Goal: Task Accomplishment & Management: Use online tool/utility

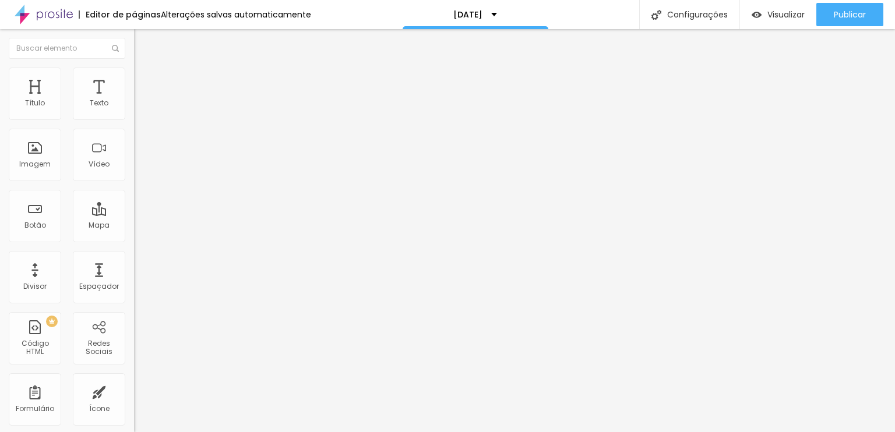
click at [134, 240] on input "https://calendly.com/estudioexpress/natal-express-2023" at bounding box center [204, 234] width 140 height 12
paste input "ova-reuniao?month=2025-11"
type input "https://calendly.com/estudioexpress/nova-reuniao?month=2025-11"
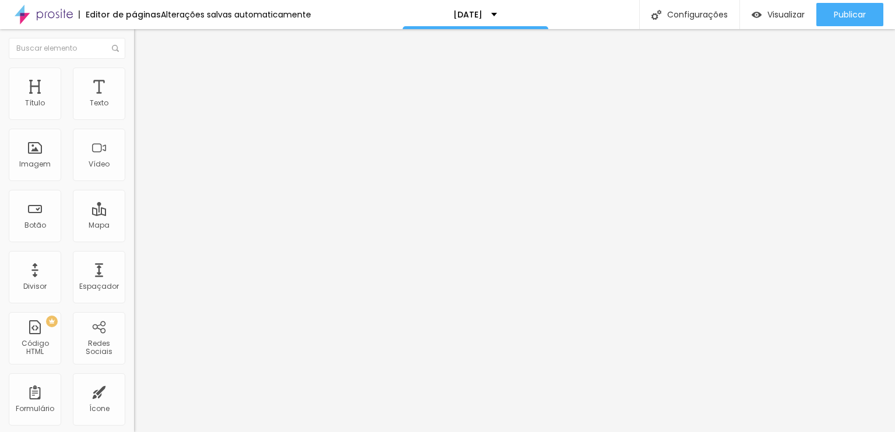
click at [134, 228] on div "URL" at bounding box center [201, 224] width 134 height 7
click at [134, 239] on input "https://calendly.com/estudioexpress/natal-express-2023" at bounding box center [204, 234] width 140 height 12
paste input "ova-reuniao?month=2025-11"
type input "https://calendly.com/estudioexpress/nova-reuniao?month=2025-11"
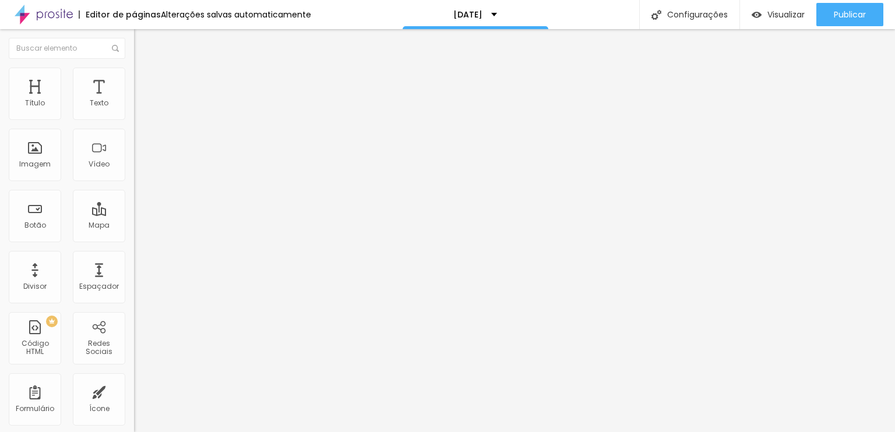
scroll to position [0, 0]
click at [134, 240] on input "https://calendly.com/estudioexpress/natal-express-2023" at bounding box center [204, 234] width 140 height 12
paste input "ova-reuniao?month=2025-11"
type input "https://calendly.com/estudioexpress/nova-reuniao?month=2025-11"
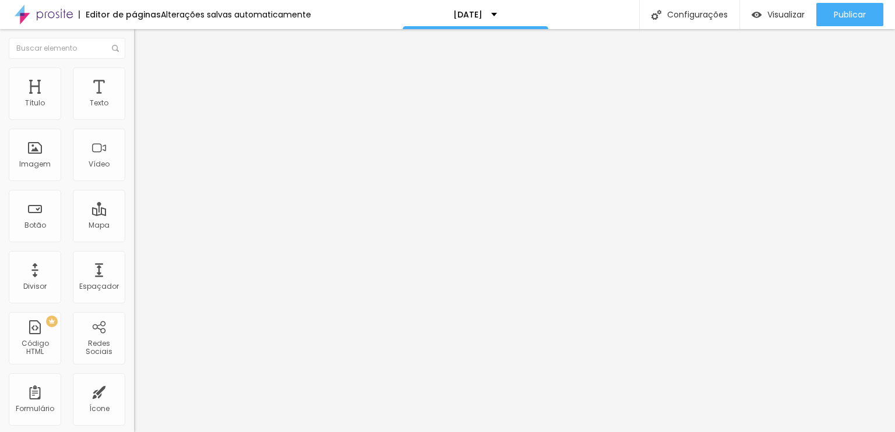
scroll to position [0, 0]
click at [134, 235] on input "https://calendly.com/estudioexpress/natal-express-2023" at bounding box center [204, 234] width 140 height 12
paste input "ova-reuniao?month=2025-11"
type input "https://calendly.com/estudioexpress/nova-reuniao?month=2025-11"
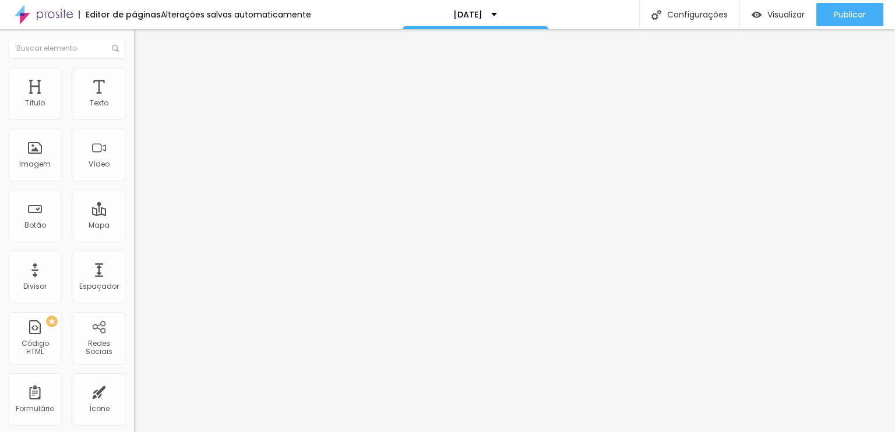
scroll to position [0, 0]
click at [134, 72] on img at bounding box center [139, 73] width 10 height 10
type input "33"
type input "37"
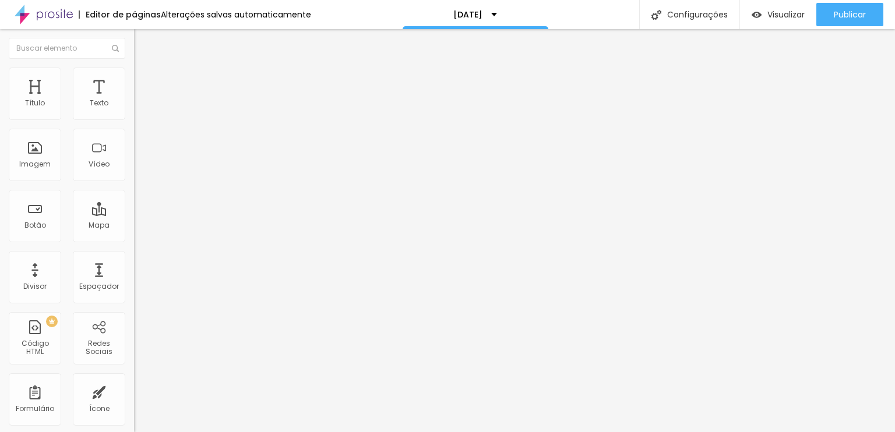
type input "37"
type input "42"
type input "43"
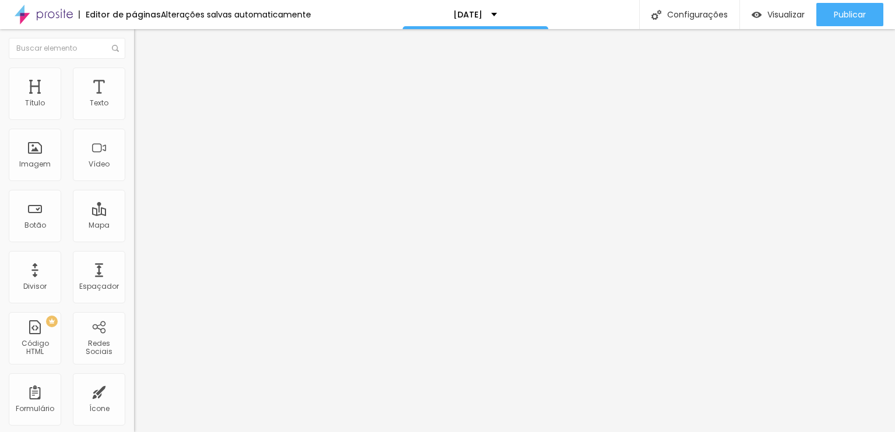
type input "45"
type input "46"
type input "48"
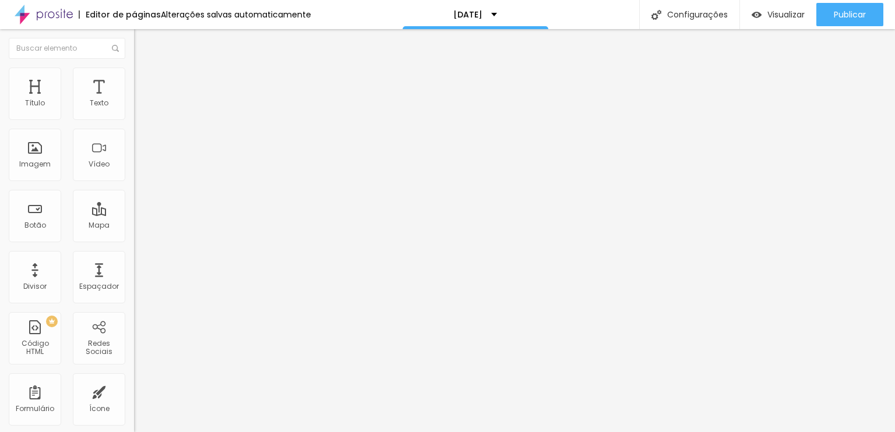
type input "48"
type input "49"
type input "50"
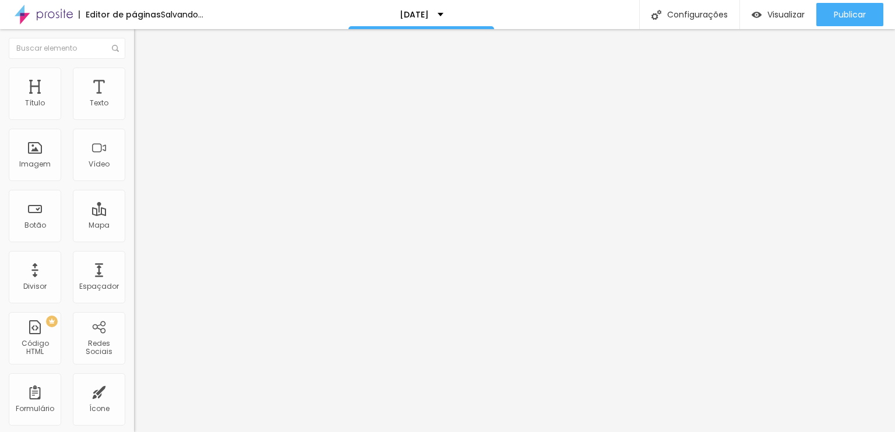
type input "49"
type input "47"
type input "43"
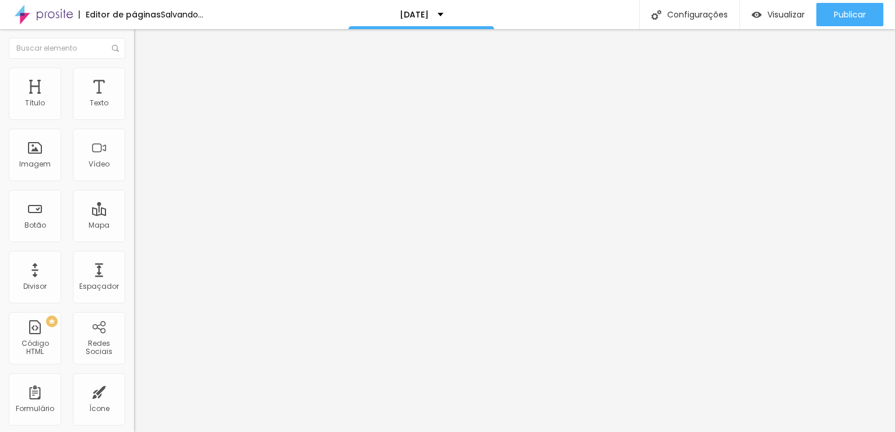
type input "43"
type input "37"
type input "36"
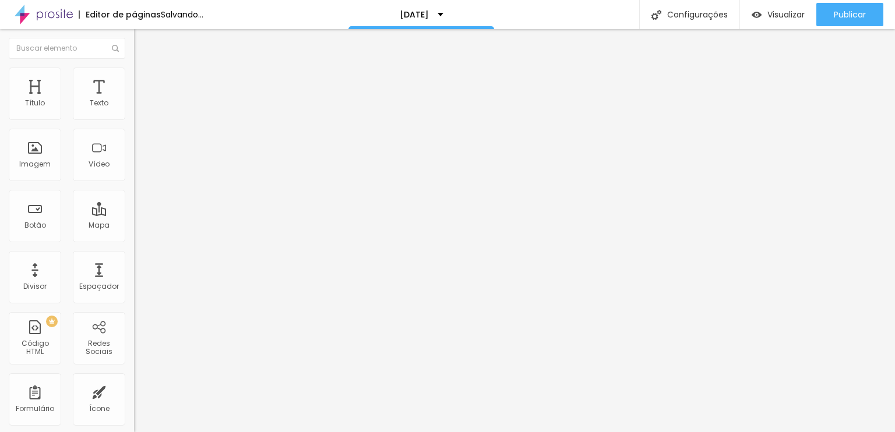
type input "34"
type input "33"
type input "32"
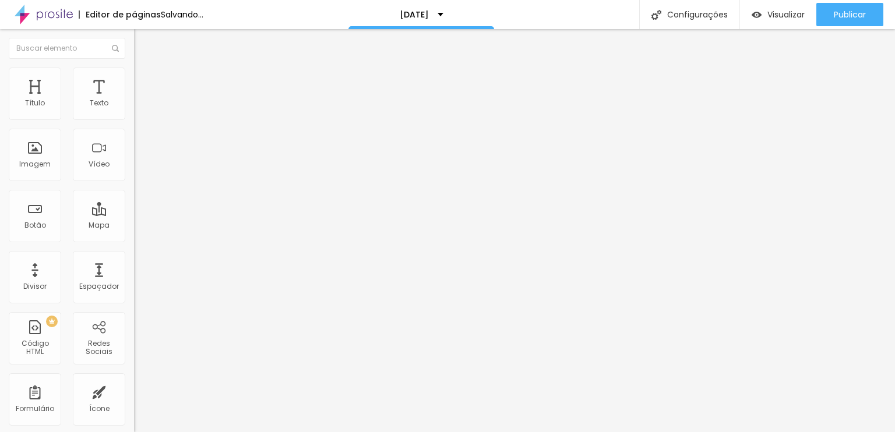
type input "32"
type input "31"
type input "30"
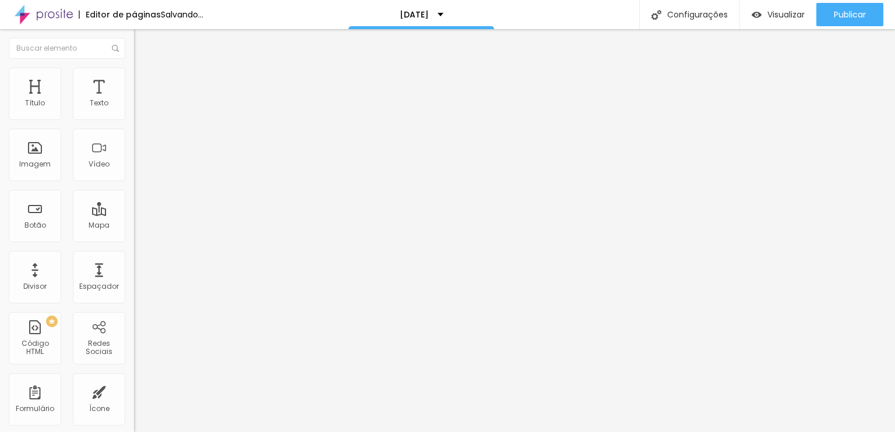
type input "29"
type input "28"
type input "27"
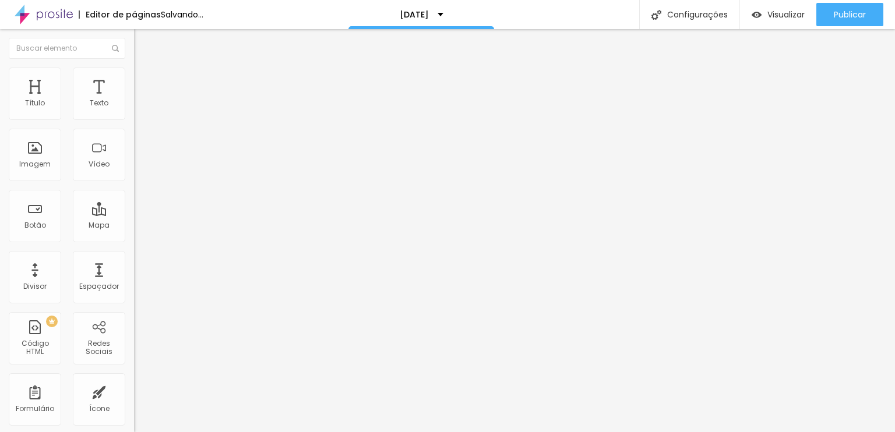
type input "27"
type input "26"
type input "25"
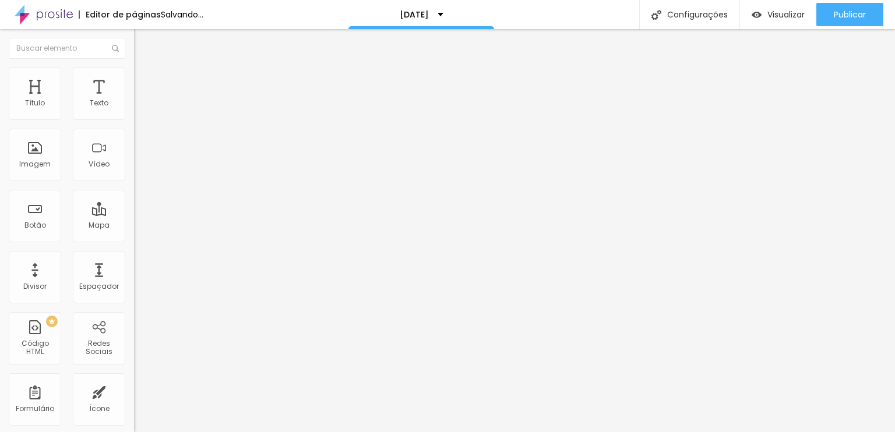
type input "24"
type input "22"
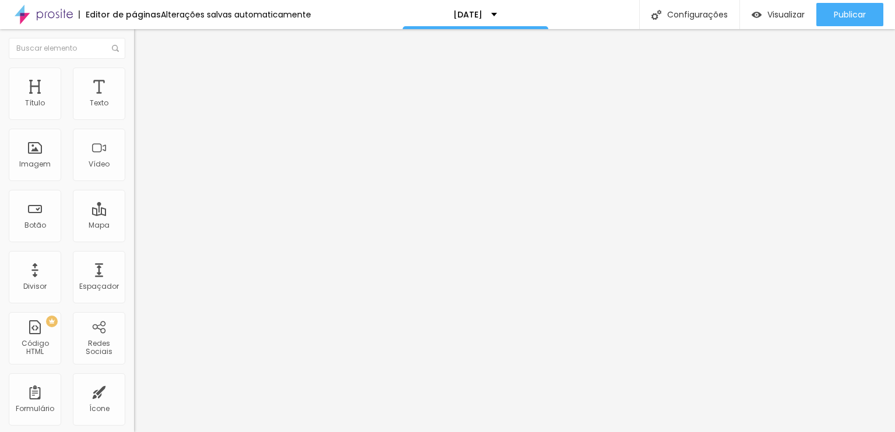
click at [134, 379] on input "range" at bounding box center [171, 383] width 75 height 9
type input "4"
type input "5"
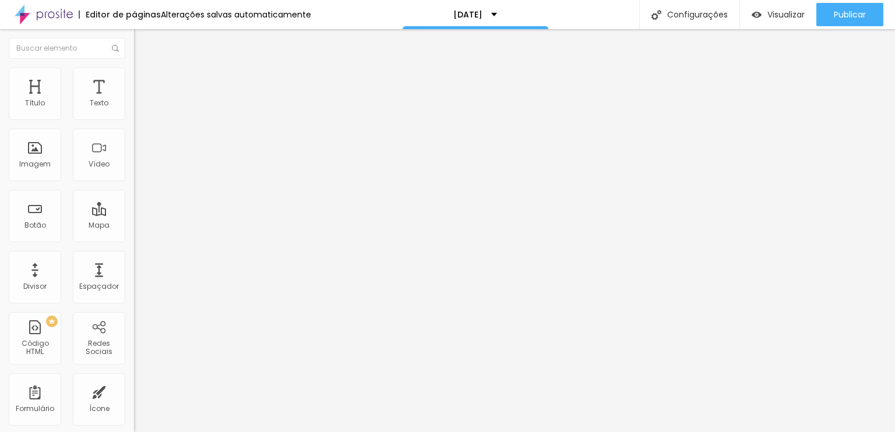
type input "8"
type input "11"
type input "15"
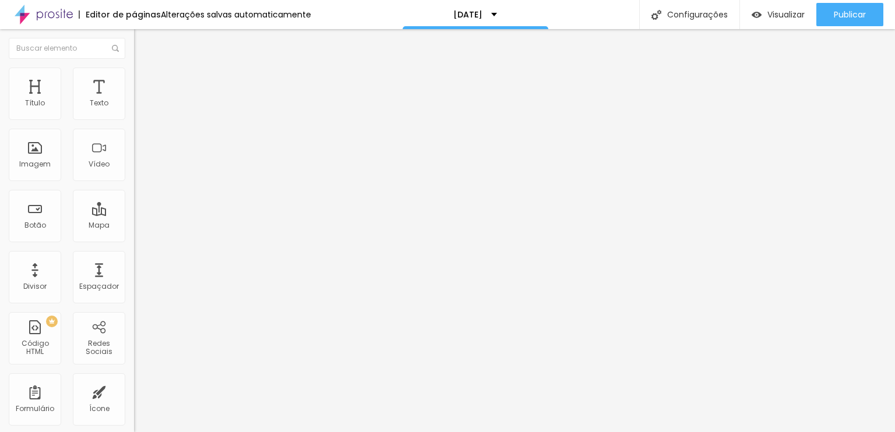
type input "15"
type input "16"
type input "17"
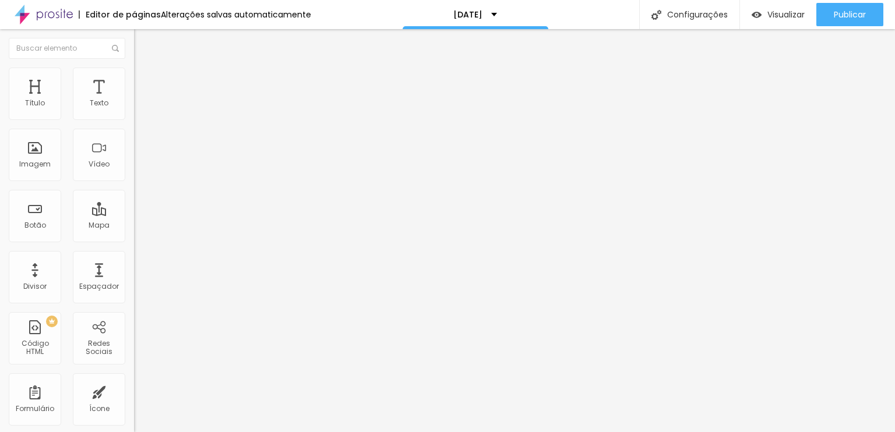
type input "18"
type input "19"
type input "20"
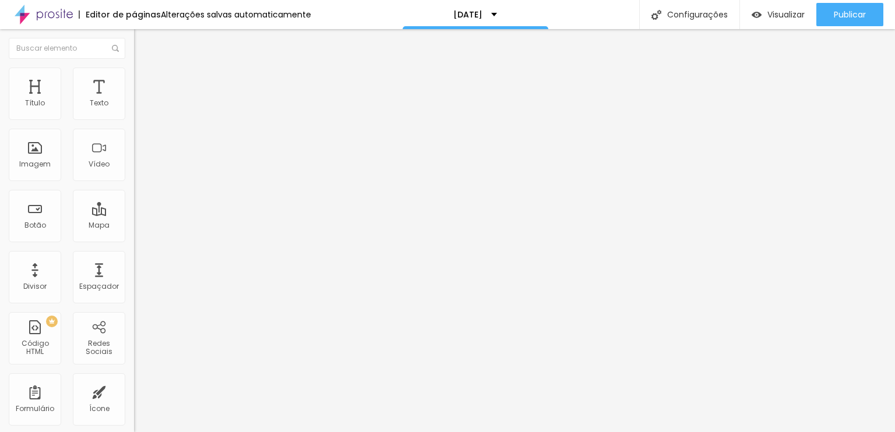
type input "20"
type input "18"
type input "16"
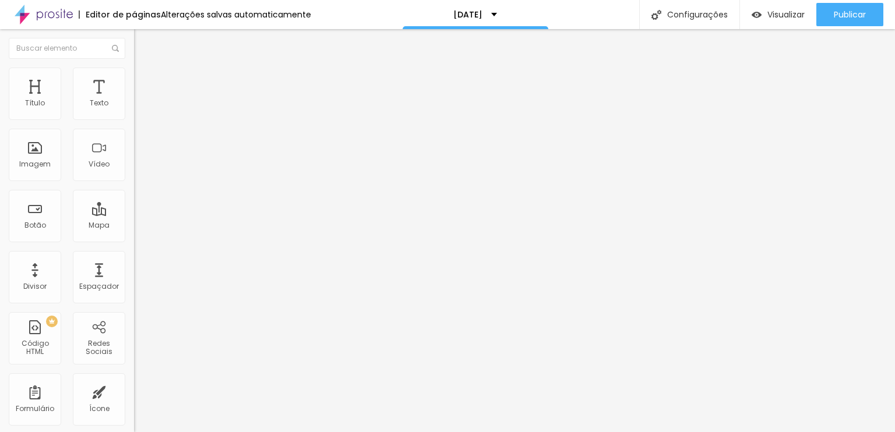
type input "13"
type input "11"
type input "10"
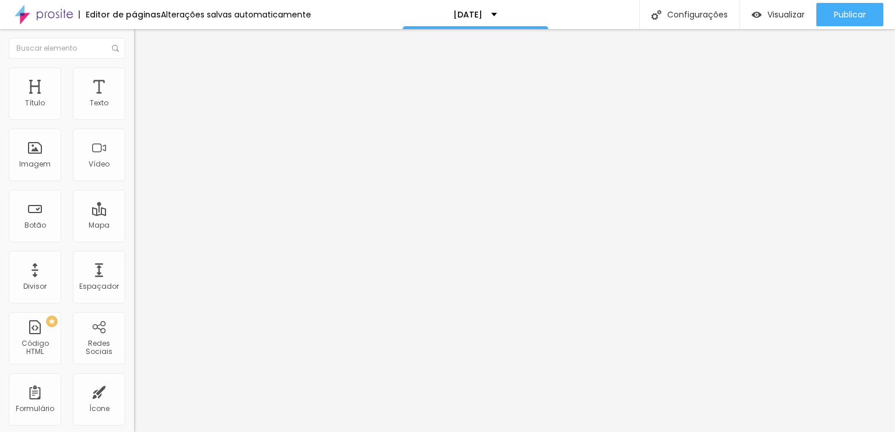
type input "10"
click at [134, 214] on input "range" at bounding box center [171, 218] width 75 height 9
click at [144, 69] on span "Estilo" at bounding box center [153, 64] width 18 height 10
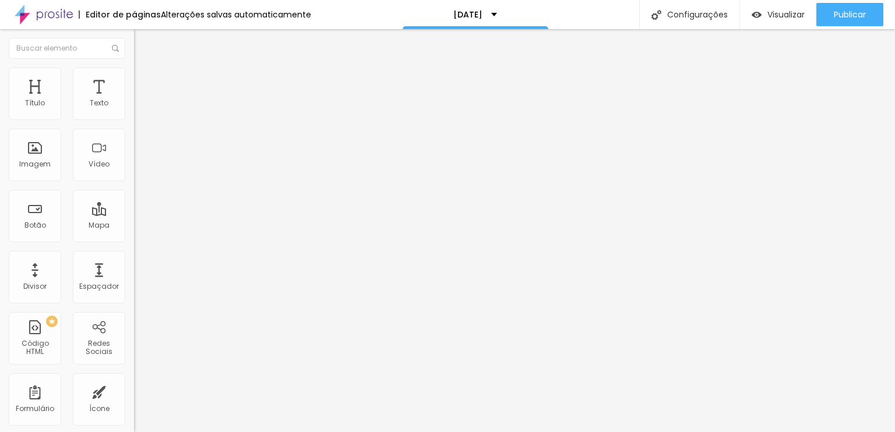
click at [134, 167] on div "<!-- Widget em linha do Calendly - início --> < div class = "calendly-inline-wi…" at bounding box center [503, 142] width 739 height 82
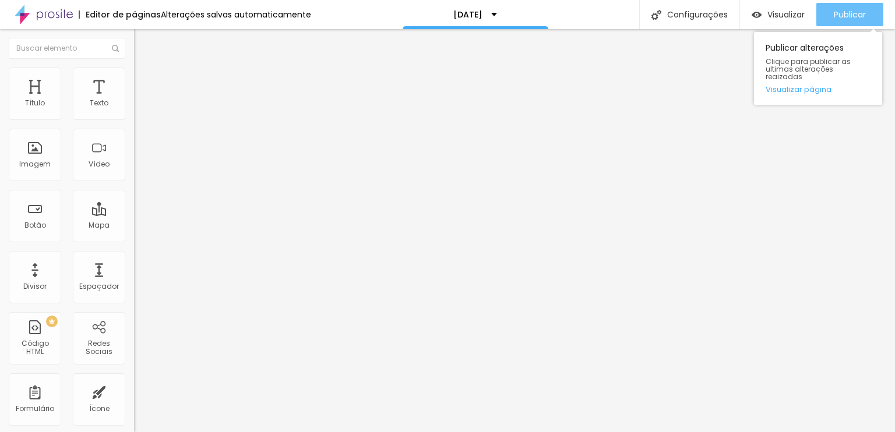
click at [849, 18] on span "Publicar" at bounding box center [849, 14] width 32 height 9
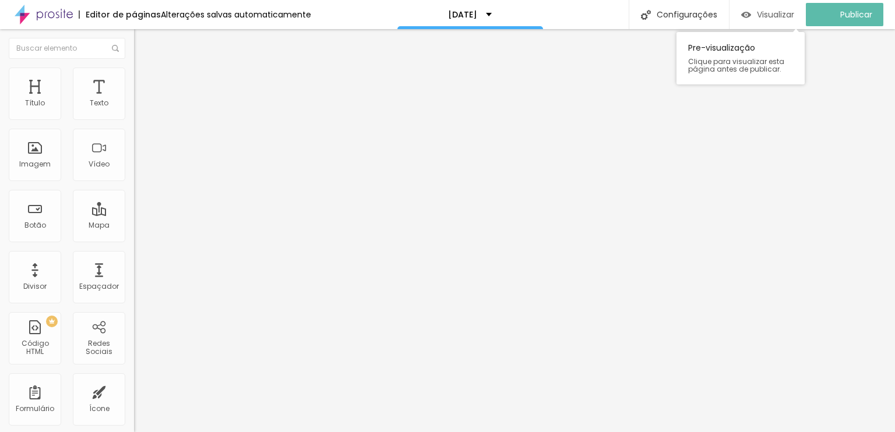
click at [774, 22] on div "Visualizar" at bounding box center [767, 14] width 53 height 23
click at [783, 18] on span "Visualizar" at bounding box center [785, 14] width 37 height 9
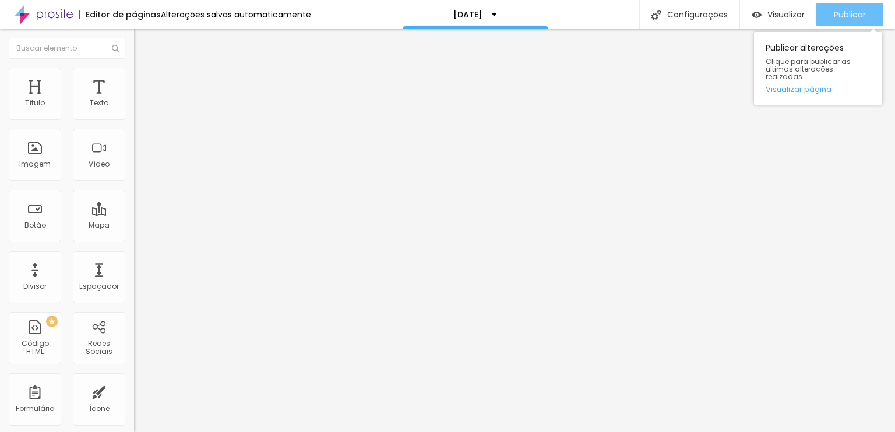
click at [824, 10] on button "Publicar" at bounding box center [849, 14] width 67 height 23
click at [818, 6] on button "Publicar" at bounding box center [849, 14] width 67 height 23
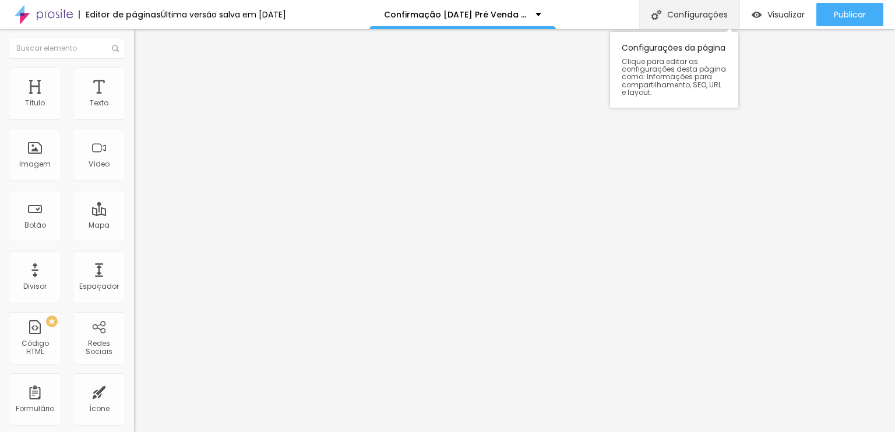
click at [686, 19] on div "Configurações" at bounding box center [689, 14] width 100 height 29
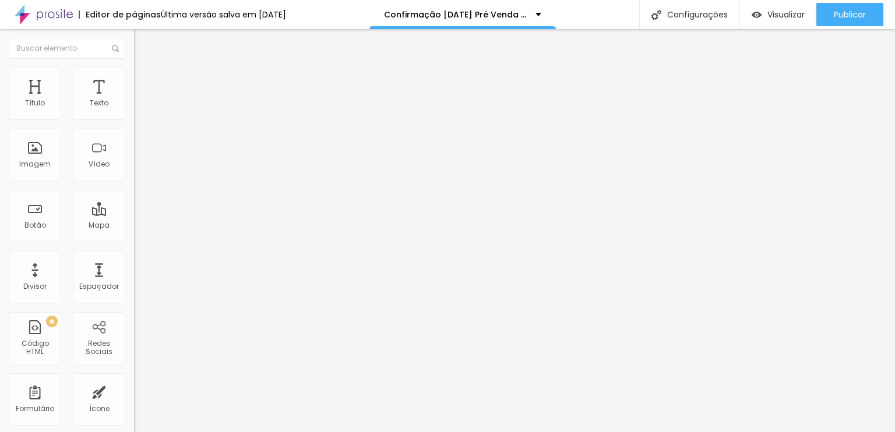
drag, startPoint x: 485, startPoint y: 192, endPoint x: 328, endPoint y: 197, distance: 156.2
drag, startPoint x: 377, startPoint y: 193, endPoint x: 361, endPoint y: 252, distance: 61.0
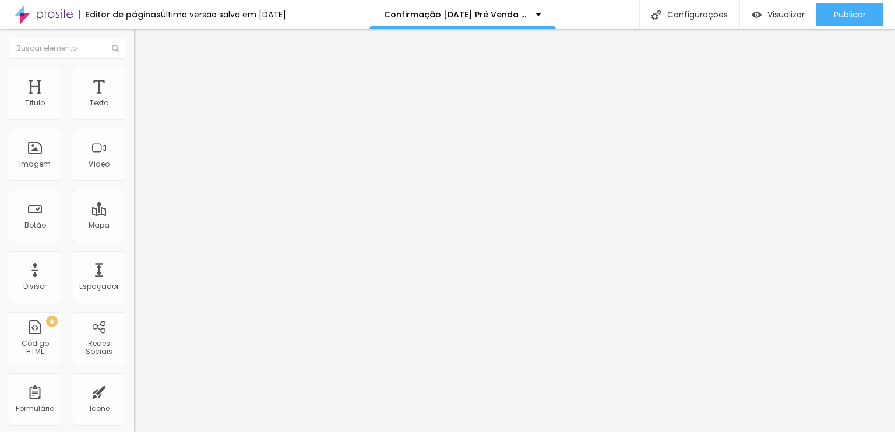
copy p "https://www.estudio.express/confirmacao-natal-pre-venda-cliente"
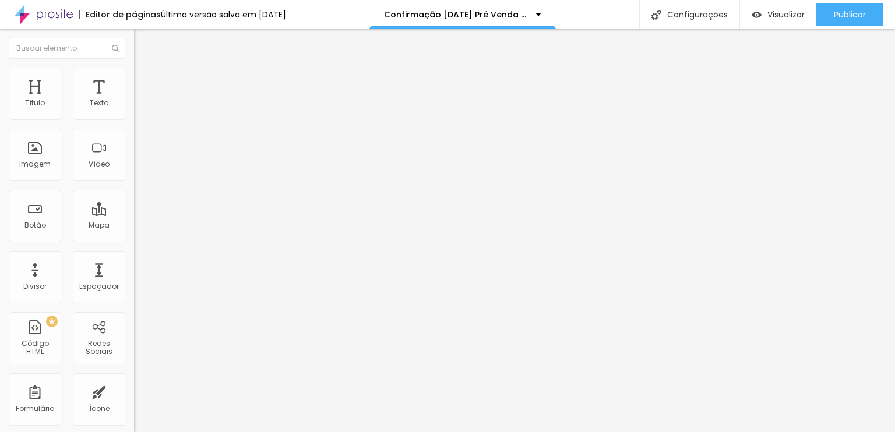
click at [134, 109] on input "Quero esse" at bounding box center [204, 104] width 140 height 12
type input "QUERO ESSE"
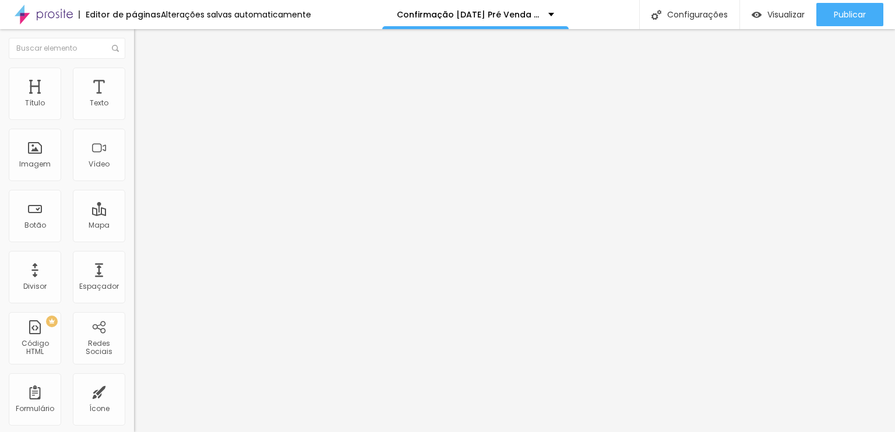
click at [134, 180] on div "Texto QUERO ESSE Alinhamento Tamanho Normal Pequeno Normal Grande Link URL http…" at bounding box center [201, 175] width 134 height 169
click at [134, 187] on div "Tamanho Normal Pequeno Normal Grande" at bounding box center [201, 187] width 134 height 39
click at [134, 181] on span "Normal" at bounding box center [147, 179] width 26 height 10
click at [134, 209] on span "Grande" at bounding box center [147, 204] width 27 height 10
click at [134, 240] on input "https://goimagepay.com.br/c3f562a5-53a0-46fa-8246-662ef40777d6" at bounding box center [204, 234] width 140 height 12
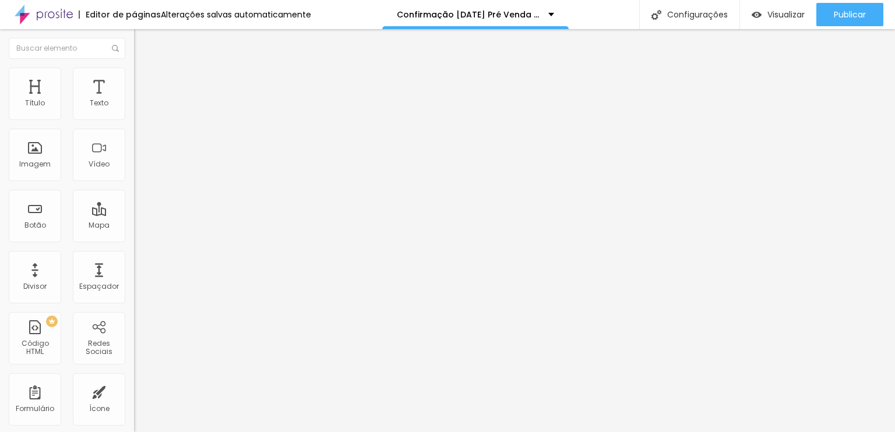
paste input "://goimagepay.com.br/04ed91cb-4f54-48ed-b190-2485e15f81b9"
type input "http://goimagepay.com.br/04ed91cb-4f54-48ed-b190-2485e15f81b9"
click at [134, 240] on input "http://goimagepay.com.br/04ed91cb-4f54-48ed-b190-2485e15f81b9" at bounding box center [204, 234] width 140 height 12
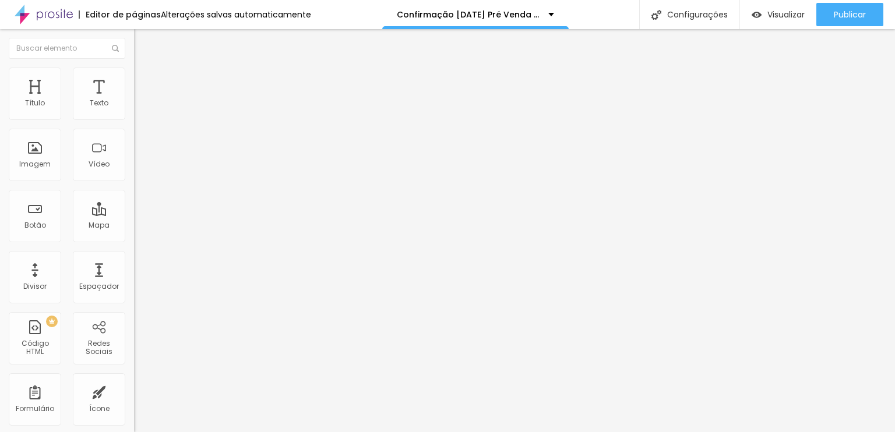
paste input "47294417-729e-4854-a533-f5a50c1c9a5e"
type input "http://goimagepay.com.br/47294417-729e-4854-a533-f5a50c1c9a5e"
click at [134, 240] on input "http://goimagepay.com.br/47294417-729e-4854-a533-f5a50c1c9a5e" at bounding box center [204, 234] width 140 height 12
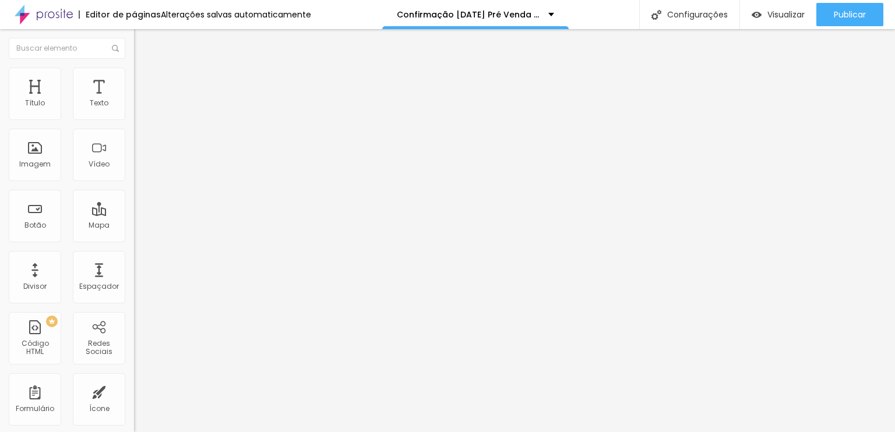
paste input "008de433-54c8-40ac-b810-adf2a99fab8c"
type input "http://goimagepay.com.br/008de433-54c8-40ac-b810-adf2a99fab8c"
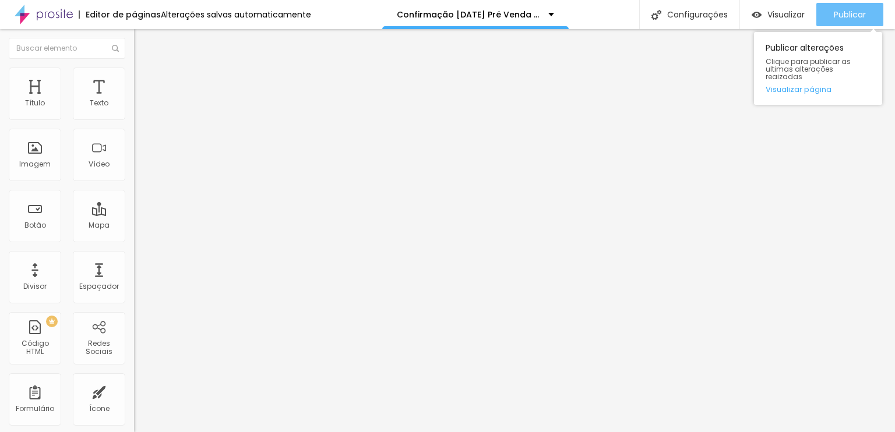
click at [860, 13] on span "Publicar" at bounding box center [849, 14] width 32 height 9
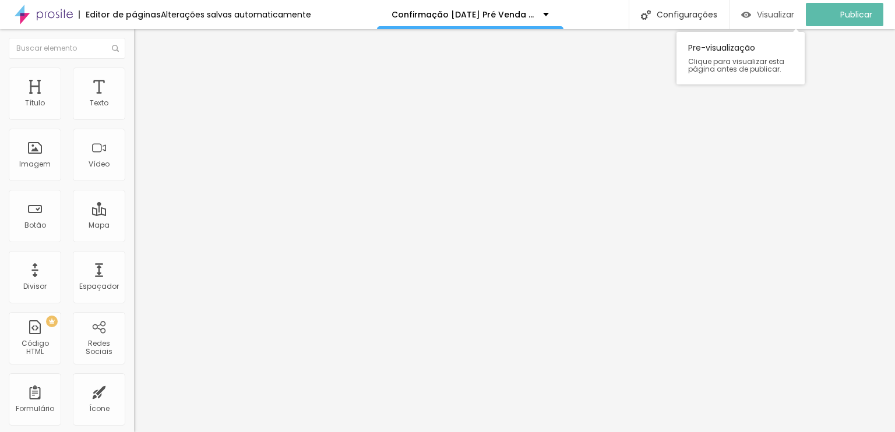
click at [751, 19] on img "button" at bounding box center [746, 15] width 10 height 10
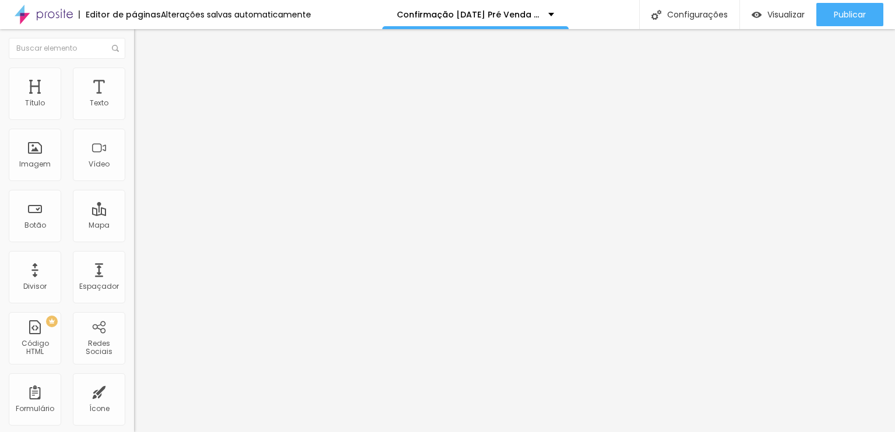
click at [144, 93] on span "Avançado" at bounding box center [163, 96] width 38 height 10
click at [134, 77] on li "Conteúdo" at bounding box center [201, 71] width 134 height 12
click at [134, 83] on img at bounding box center [139, 82] width 10 height 10
click at [134, 89] on img at bounding box center [139, 94] width 10 height 10
click at [134, 76] on img at bounding box center [139, 70] width 10 height 10
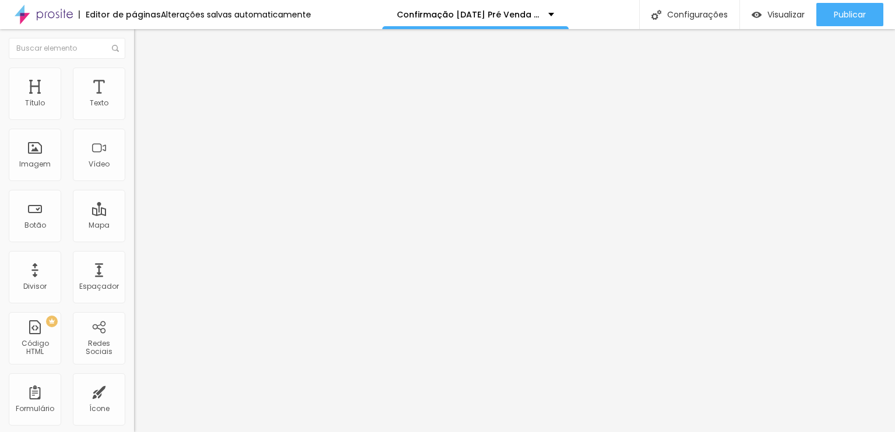
click at [144, 82] on span "Avançado" at bounding box center [163, 87] width 38 height 10
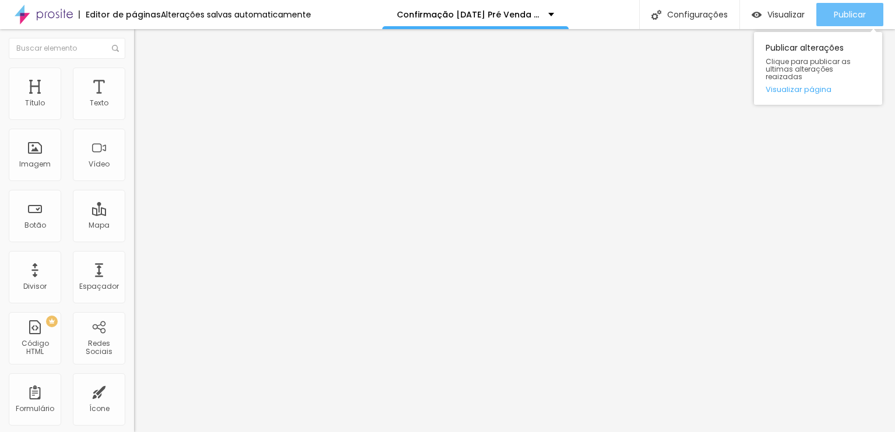
click at [836, 16] on span "Publicar" at bounding box center [849, 14] width 32 height 9
click at [869, 10] on button "Publicar" at bounding box center [849, 14] width 67 height 23
click at [843, 13] on span "Publicar" at bounding box center [849, 14] width 32 height 9
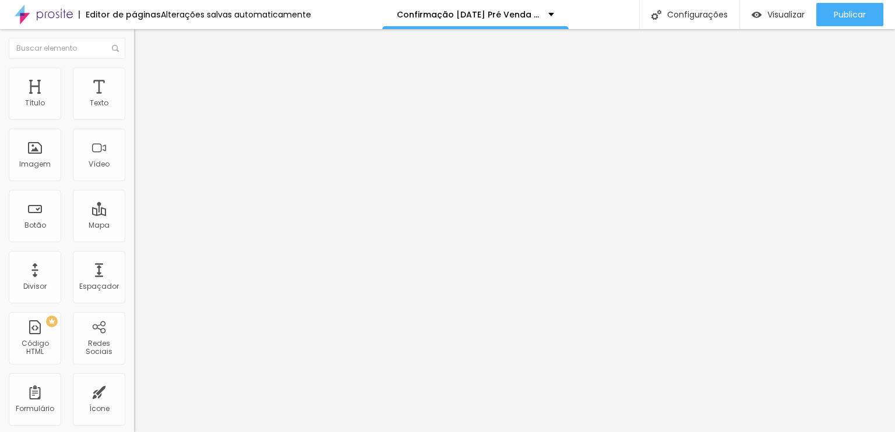
click at [47, 19] on img at bounding box center [44, 14] width 58 height 29
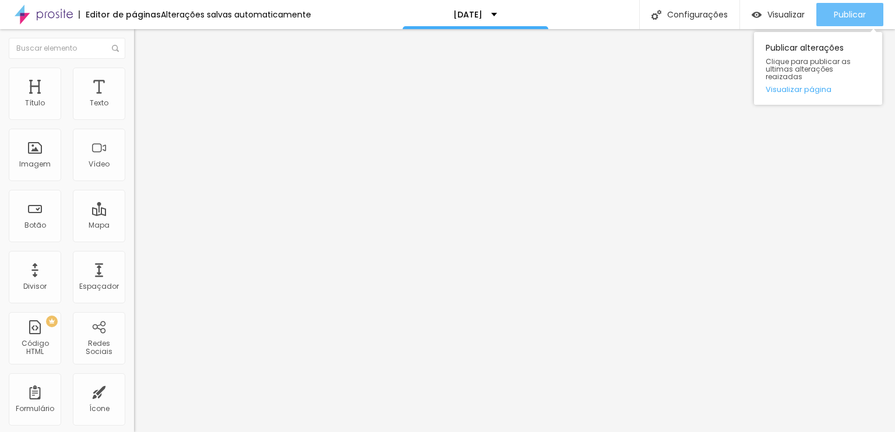
click at [846, 23] on div "Publicar" at bounding box center [849, 14] width 32 height 23
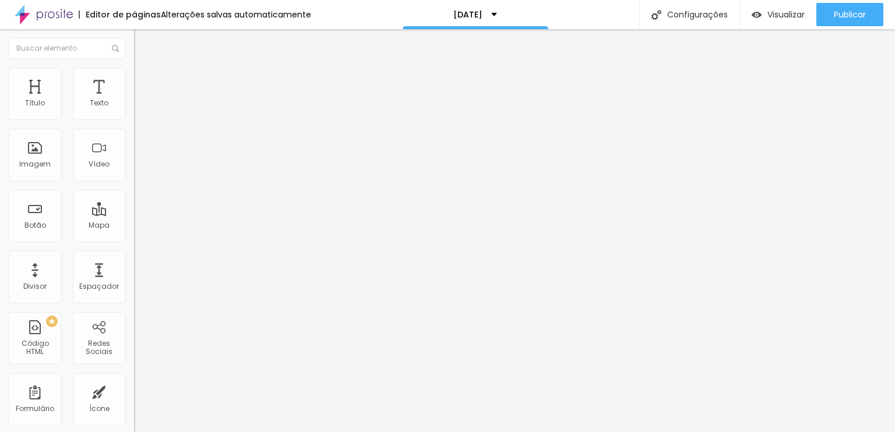
click at [134, 99] on div "Trocar imagem" at bounding box center [201, 95] width 134 height 8
click at [134, 100] on span "Trocar imagem" at bounding box center [165, 95] width 63 height 10
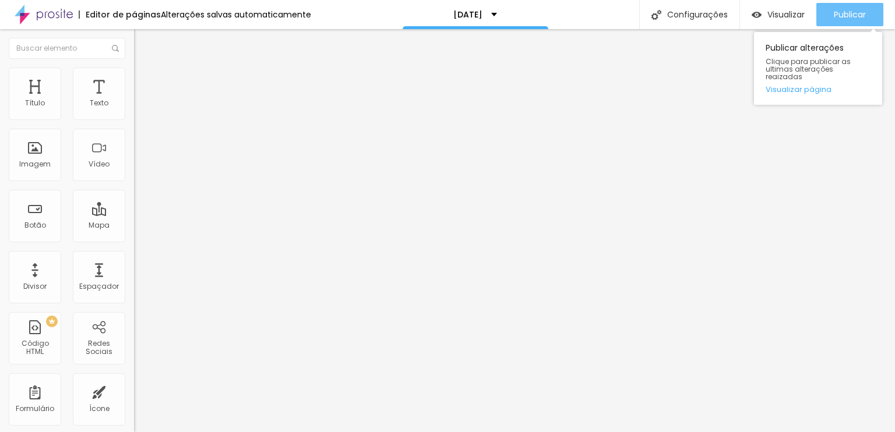
click at [837, 13] on span "Publicar" at bounding box center [849, 14] width 32 height 9
click at [867, 20] on button "Publicar" at bounding box center [849, 14] width 67 height 23
click at [854, 7] on div "Publicar" at bounding box center [849, 14] width 32 height 23
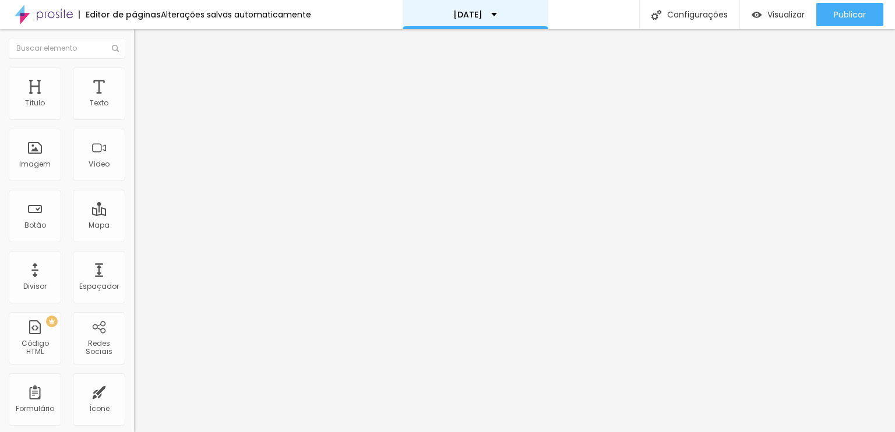
click at [499, 9] on div "[DATE]" at bounding box center [475, 14] width 146 height 29
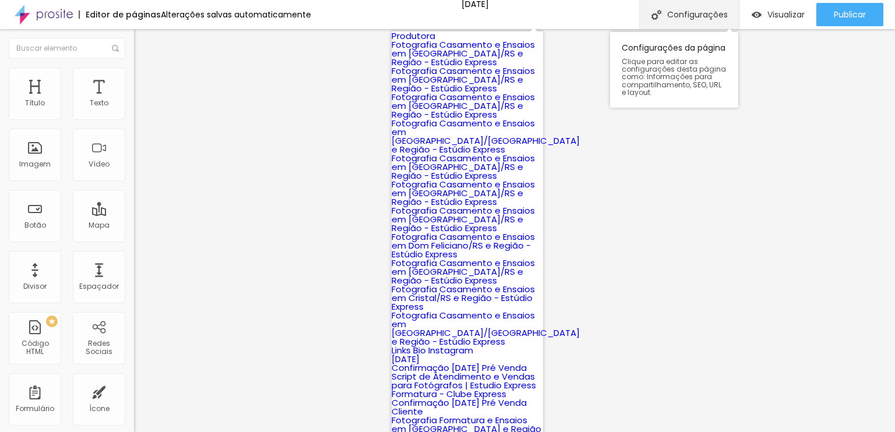
click at [710, 11] on div "Configurações" at bounding box center [689, 14] width 100 height 29
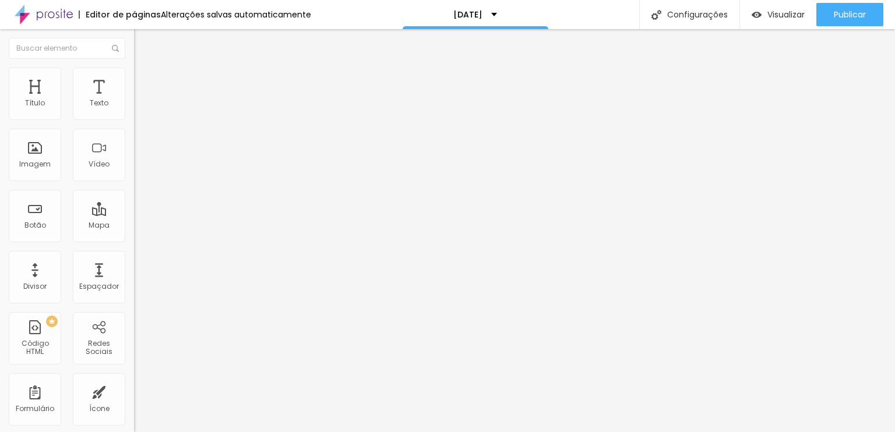
type input "/natal-2025"
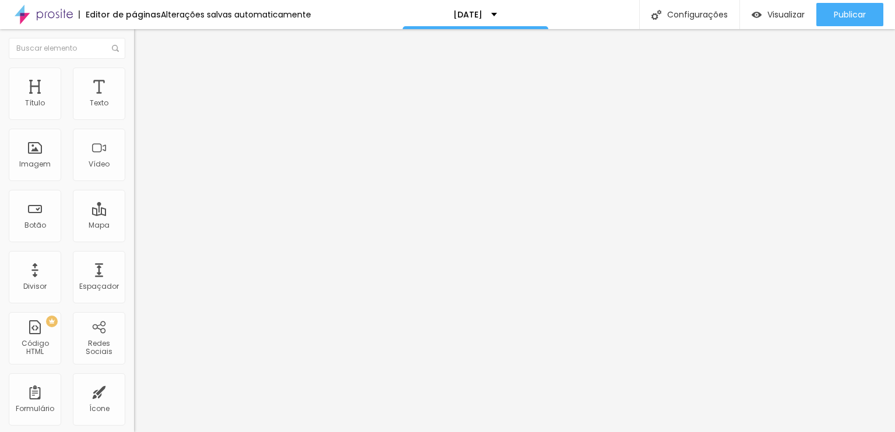
type input "Natal 2025"
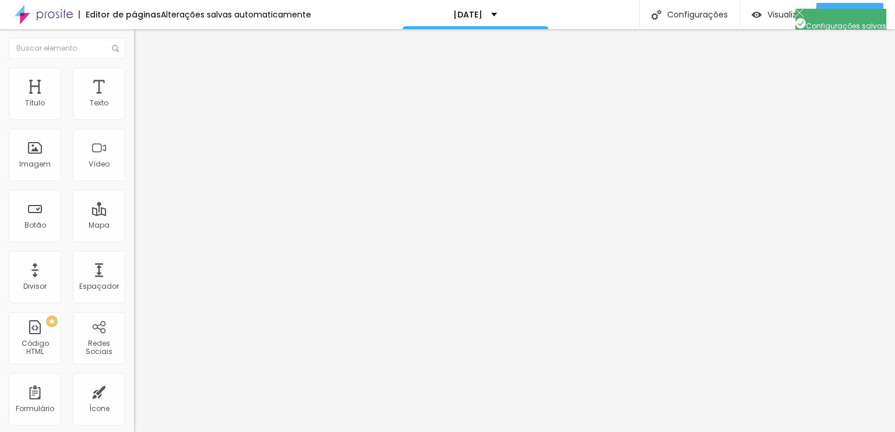
drag, startPoint x: 461, startPoint y: 193, endPoint x: 445, endPoint y: 197, distance: 16.8
drag, startPoint x: 487, startPoint y: 195, endPoint x: 476, endPoint y: 204, distance: 14.5
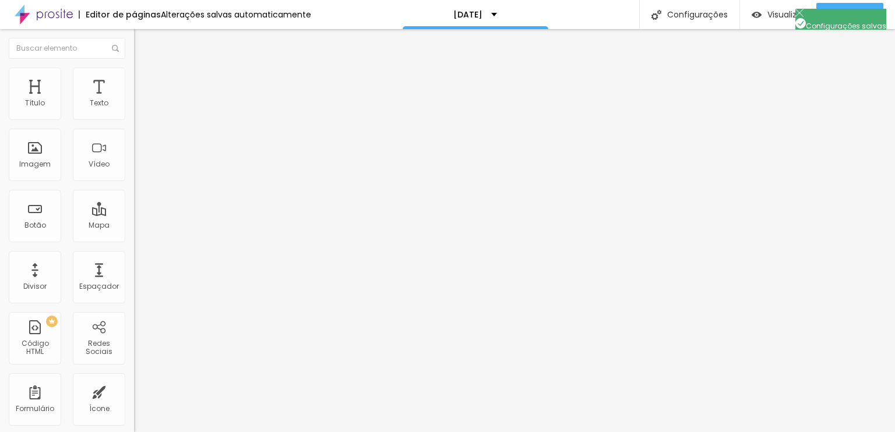
drag, startPoint x: 326, startPoint y: 195, endPoint x: 471, endPoint y: 200, distance: 145.1
copy form "https://www.estudio.express/natal-2025"
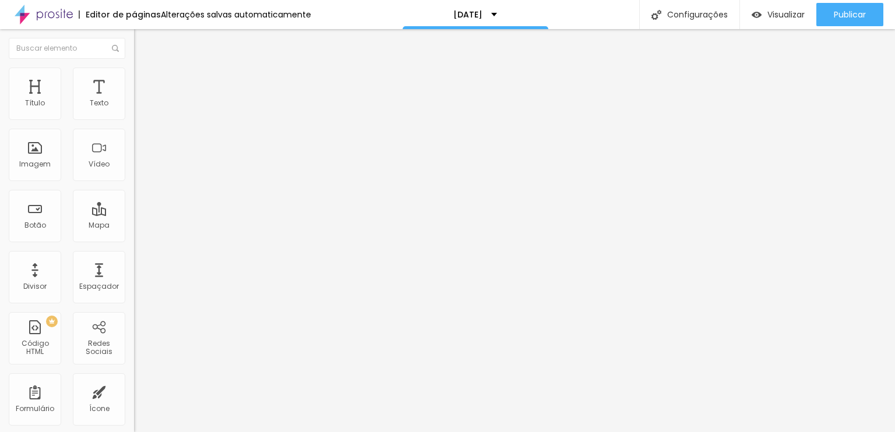
click at [134, 239] on input "[URL][DOMAIN_NAME]" at bounding box center [204, 234] width 140 height 12
click at [134, 240] on input "[URL][DOMAIN_NAME]" at bounding box center [204, 234] width 140 height 12
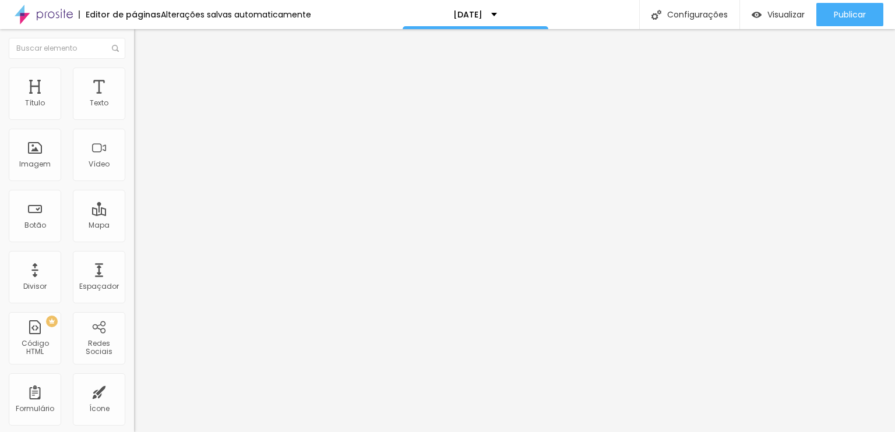
paste input "ova-reuniao?month=2025-11"
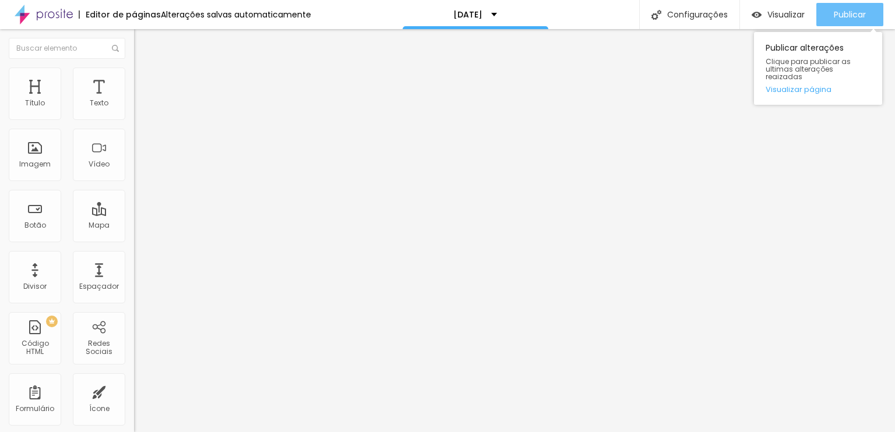
type input "[URL][DOMAIN_NAME]"
click at [836, 20] on div "Publicar" at bounding box center [849, 14] width 32 height 23
click at [847, 13] on span "Publicar" at bounding box center [849, 14] width 32 height 9
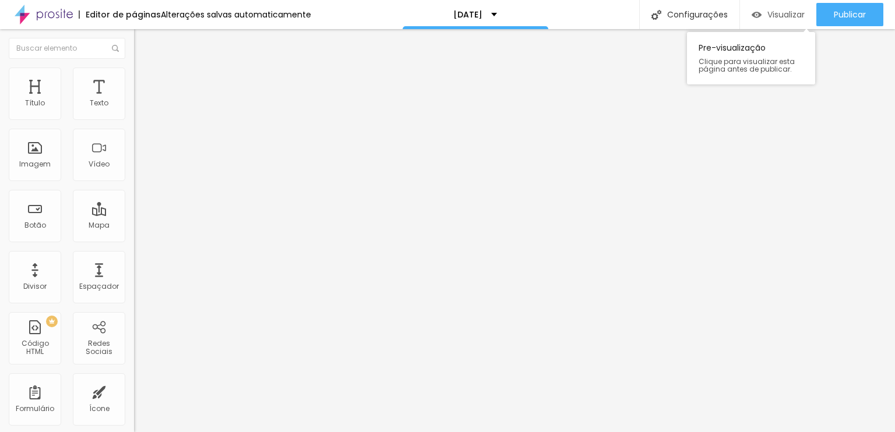
click at [780, 21] on div "Visualizar" at bounding box center [777, 14] width 53 height 23
click at [780, 16] on span "Visualizar" at bounding box center [785, 14] width 37 height 9
click at [134, 328] on div at bounding box center [201, 328] width 134 height 0
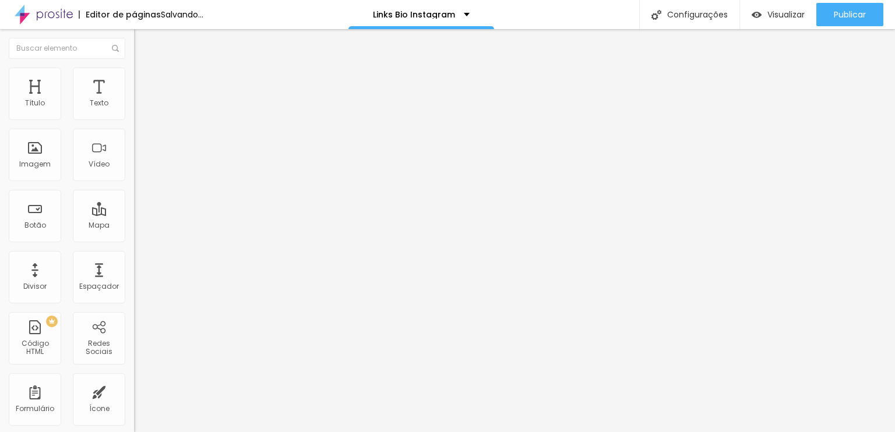
click at [134, 328] on div at bounding box center [201, 328] width 134 height 0
click at [134, 373] on div "Botão de avaliar" at bounding box center [201, 376] width 134 height 6
click at [134, 366] on div "Botão de avaliar" at bounding box center [201, 369] width 134 height 6
click at [134, 373] on div "Botão de avaliar" at bounding box center [201, 376] width 134 height 6
click at [134, 328] on div at bounding box center [201, 328] width 134 height 0
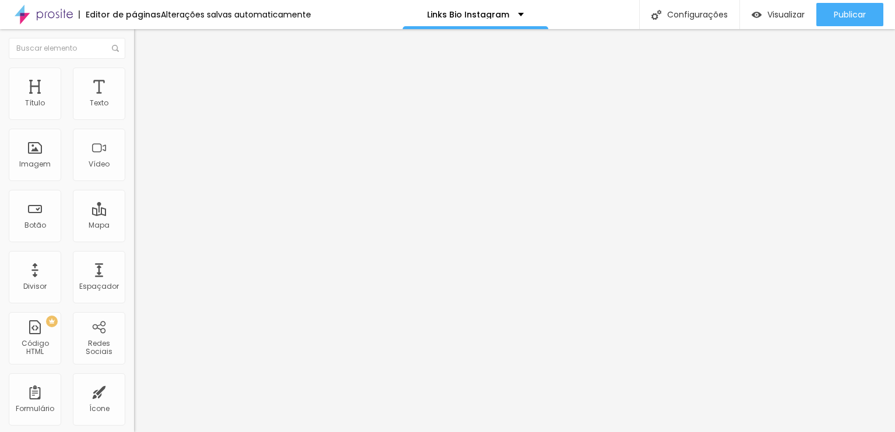
click at [134, 366] on div "Botão de avaliar" at bounding box center [201, 369] width 134 height 6
click at [134, 373] on div "Botão de avaliar" at bounding box center [201, 376] width 134 height 6
click at [134, 354] on div "Número de avaliações" at bounding box center [201, 357] width 134 height 6
click at [134, 347] on div "Número de avaliações" at bounding box center [201, 350] width 134 height 6
click at [134, 335] on div "Classificação" at bounding box center [201, 338] width 134 height 6
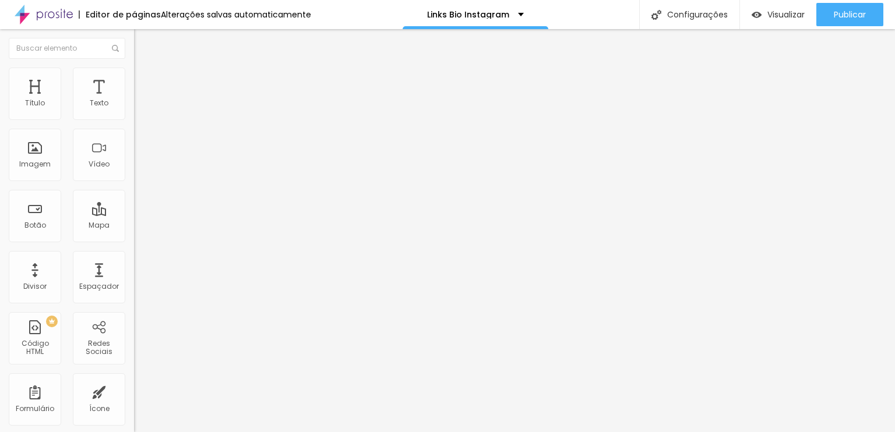
click at [134, 328] on div "Classificação" at bounding box center [201, 331] width 134 height 6
